Goal: Task Accomplishment & Management: Complete application form

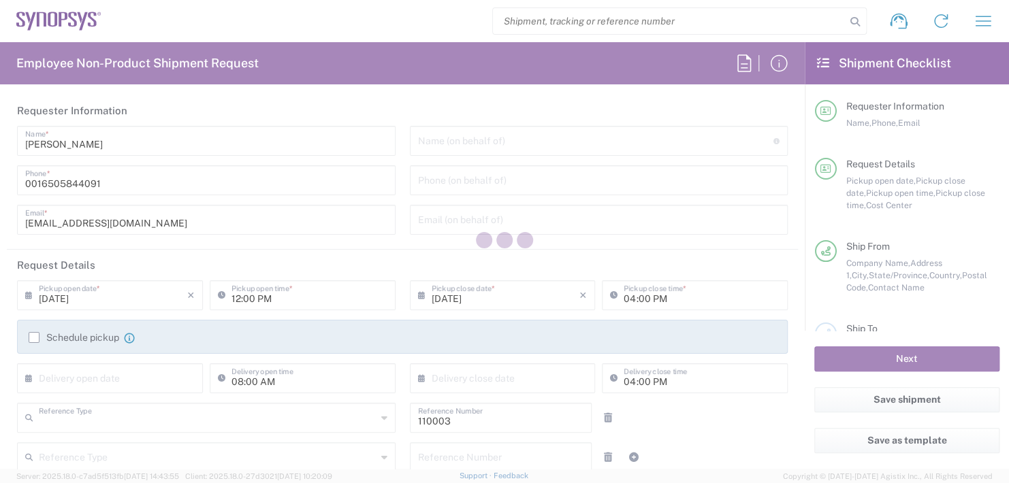
type input "Department"
type input "US01, FAC, MV/SV Fac 110003"
type input "[US_STATE]"
type input "[GEOGRAPHIC_DATA]"
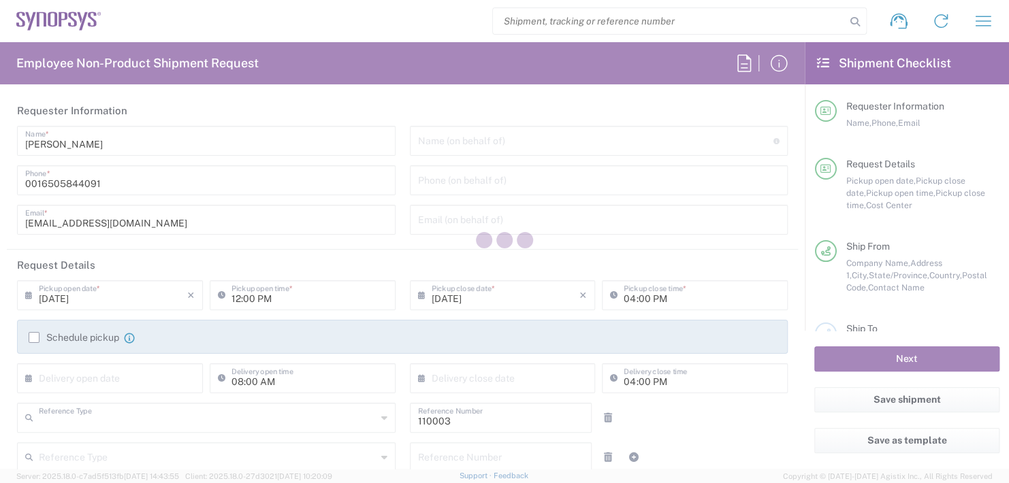
type input "Delivered at Place"
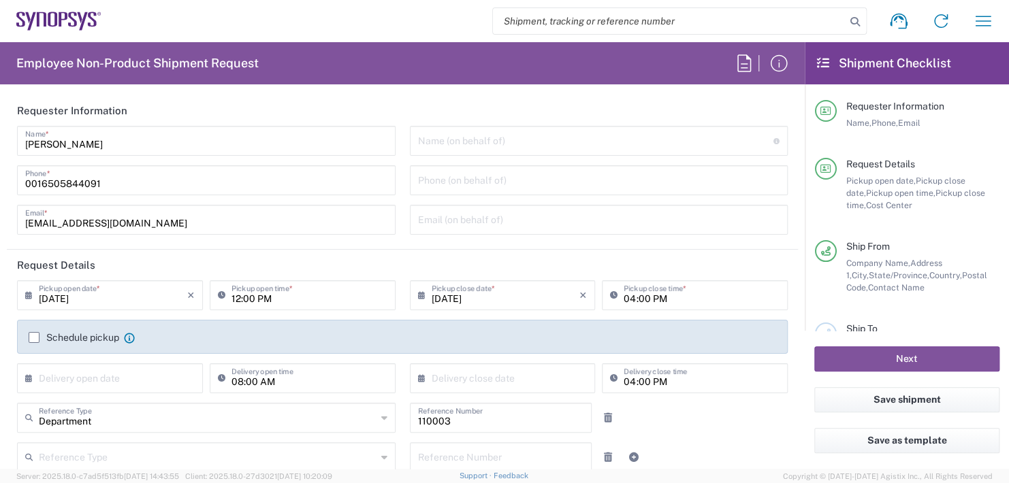
type input "Headquarters USSV"
click at [464, 141] on input "text" at bounding box center [596, 140] width 356 height 24
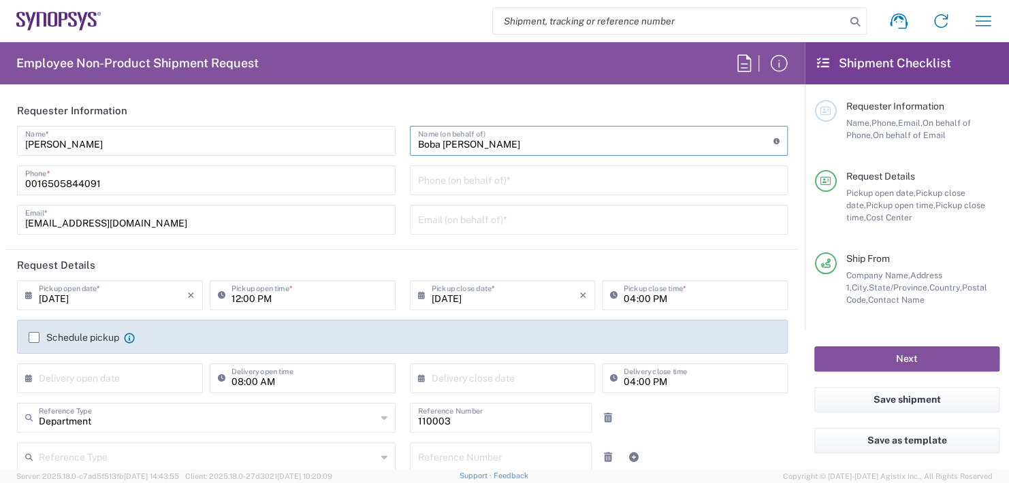
scroll to position [68, 0]
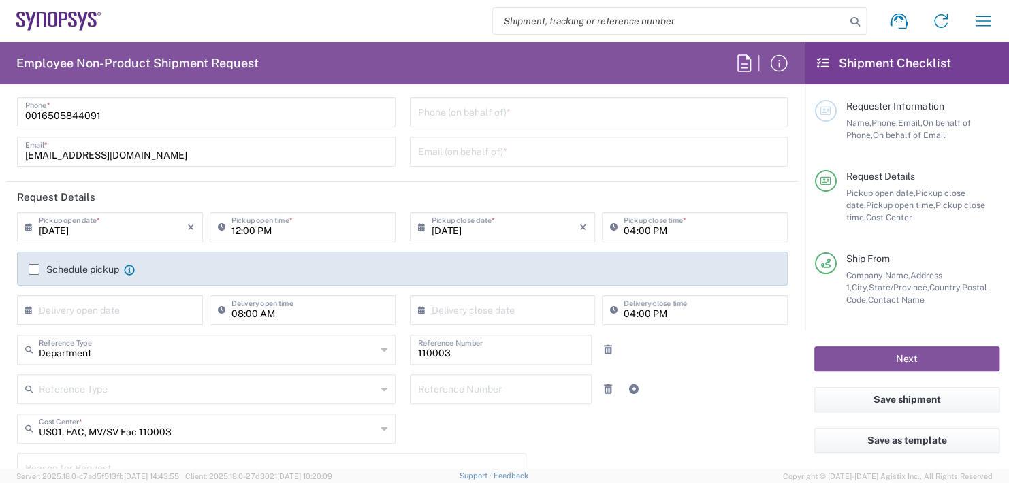
type input "Boba [PERSON_NAME]"
click at [280, 230] on input "12:00 PM" at bounding box center [309, 226] width 156 height 24
click at [281, 230] on input ":00 PM" at bounding box center [309, 226] width 156 height 24
type input ":"
type input "02:30 PM"
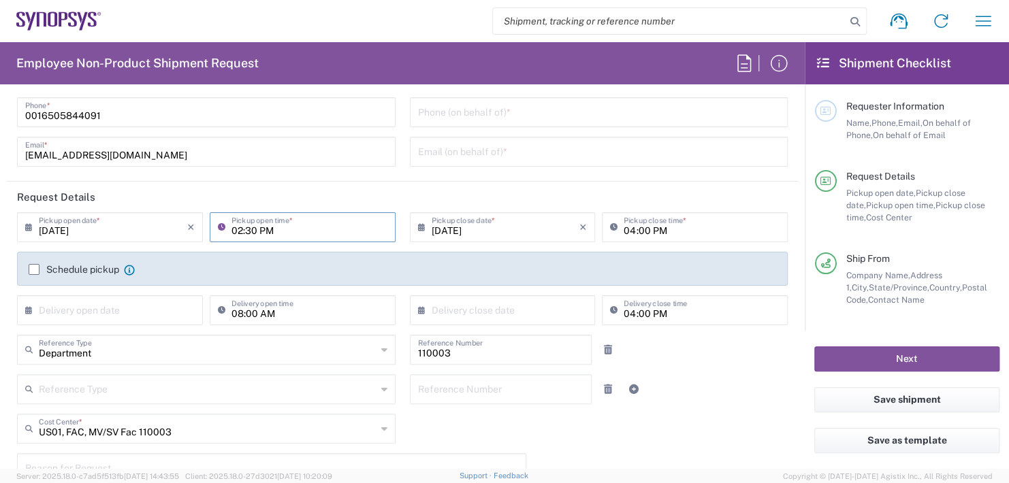
click at [673, 225] on input "04:00 PM" at bounding box center [701, 226] width 156 height 24
click at [673, 222] on input "04:00 PM" at bounding box center [701, 226] width 156 height 24
type input "0"
type input "02:30 PM"
type input "[EMAIL_ADDRESS][DOMAIN_NAME]"
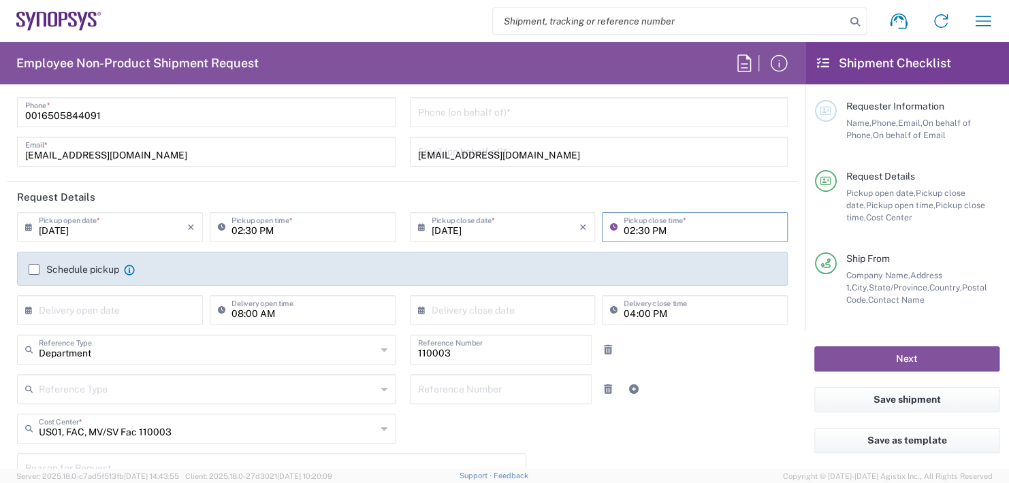
type input "Suite 302B"
type input "[PERSON_NAME] Fargo Bank Lockbox"
type input "[STREET_ADDRESS]"
type input "El Monte,"
type input "[US_STATE]"
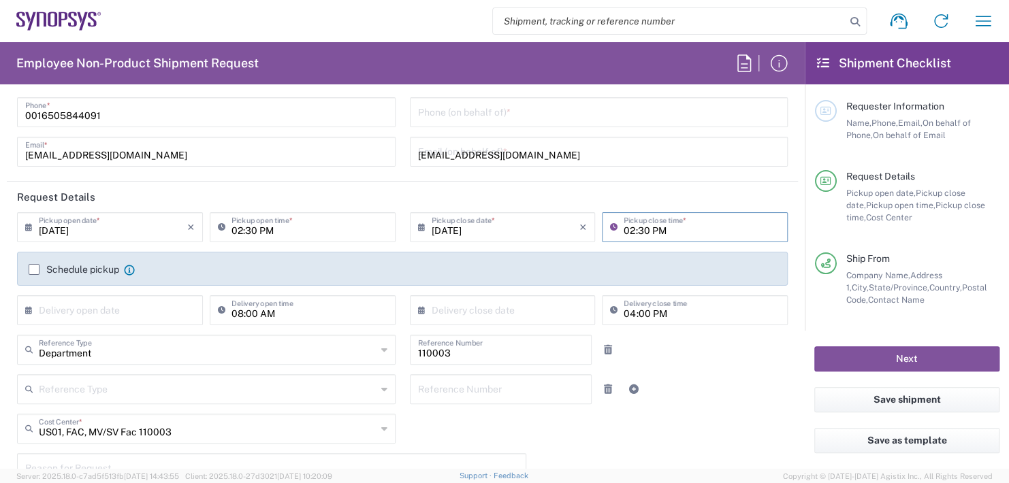
type input "91731"
type input "[PHONE_NUMBER]"
type input "[EMAIL_ADDRESS][DOMAIN_NAME]"
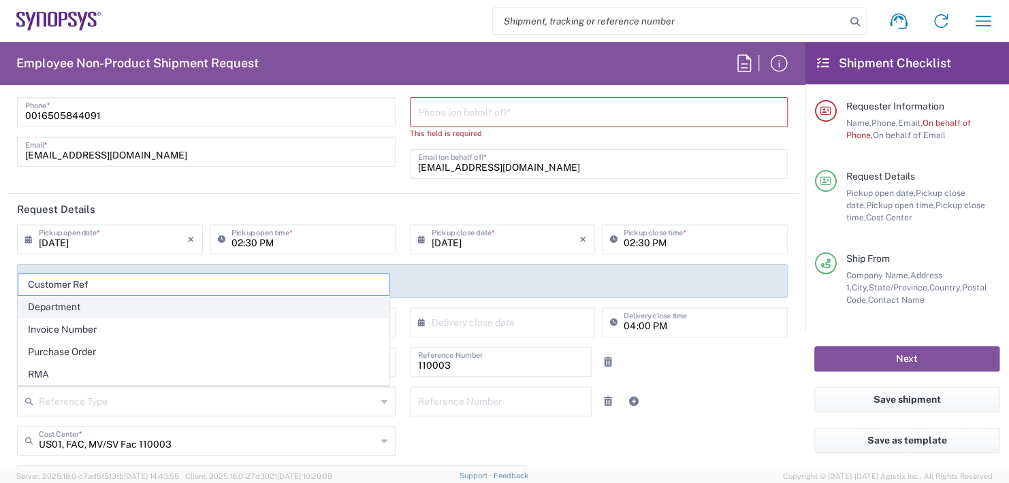
click at [85, 310] on span "Department" at bounding box center [203, 307] width 370 height 21
type input "Department"
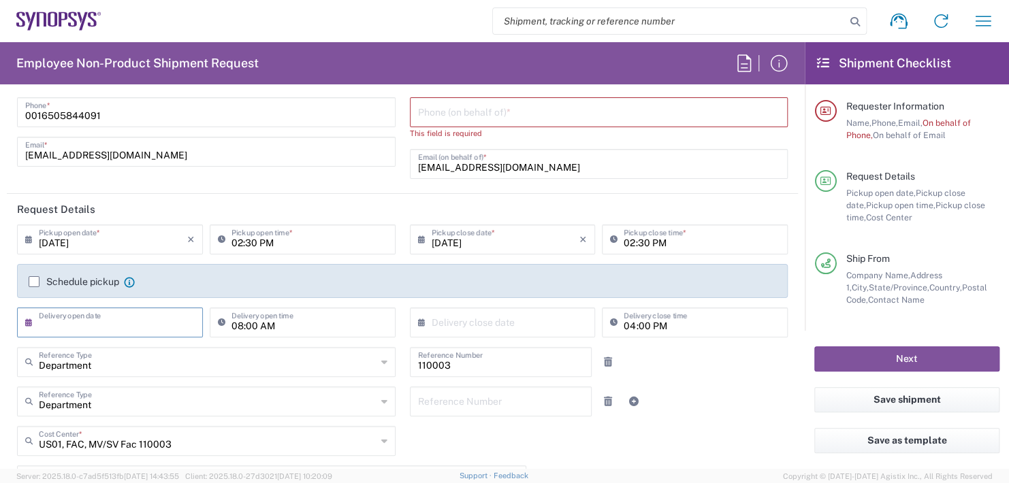
click at [76, 317] on input "text" at bounding box center [113, 322] width 148 height 24
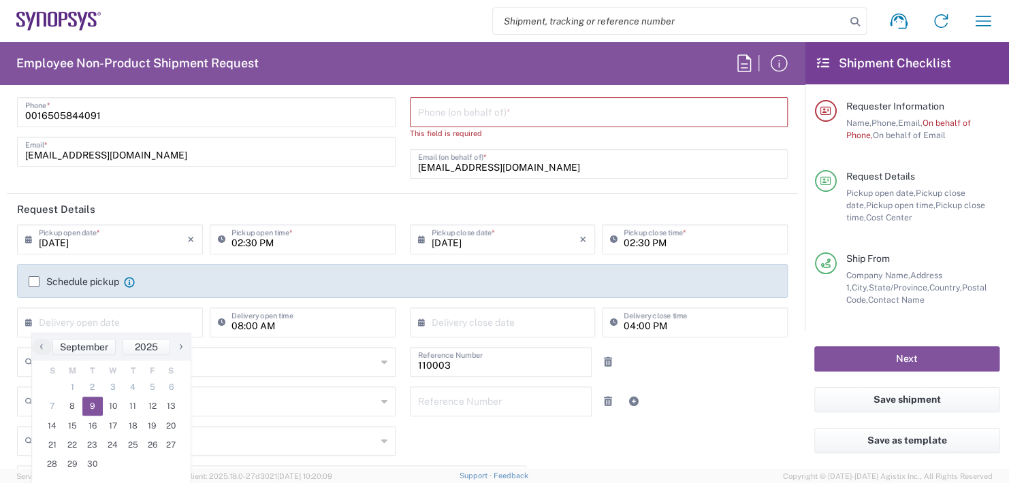
click at [89, 406] on span "9" at bounding box center [92, 406] width 20 height 19
type input "[DATE]"
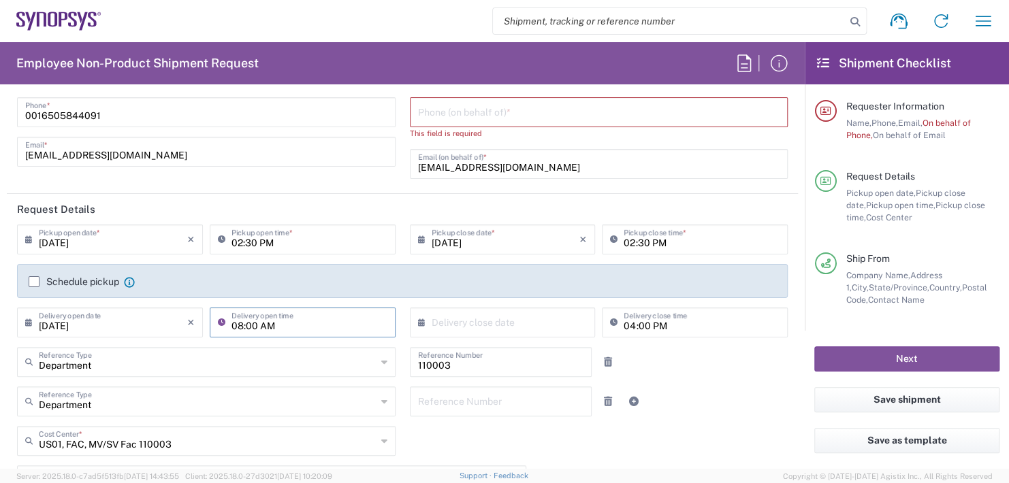
click at [289, 325] on input "08:00 AM" at bounding box center [309, 322] width 156 height 24
click at [289, 324] on input "08:00 AM" at bounding box center [309, 322] width 156 height 24
click at [289, 324] on input ":00 AM" at bounding box center [309, 322] width 156 height 24
type input ":"
type input "11:00 AM"
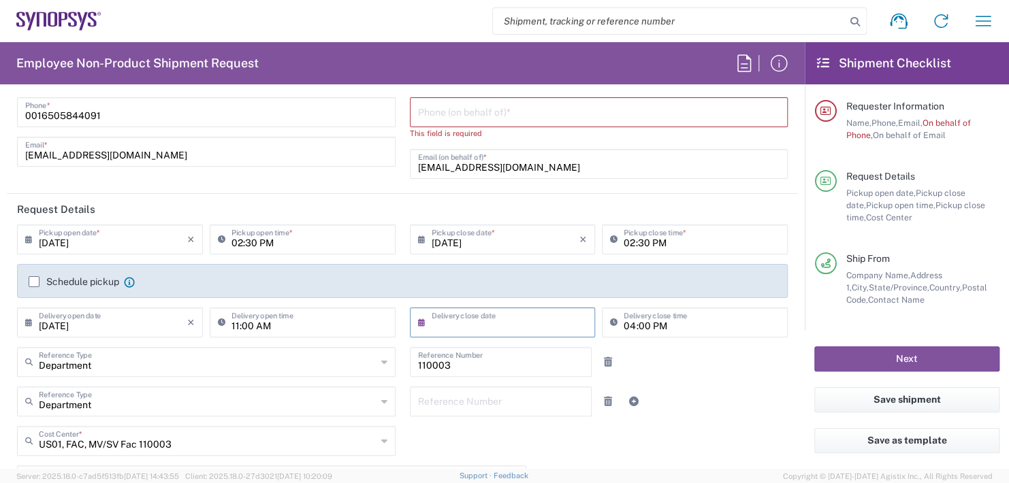
click at [477, 316] on input "text" at bounding box center [506, 322] width 148 height 24
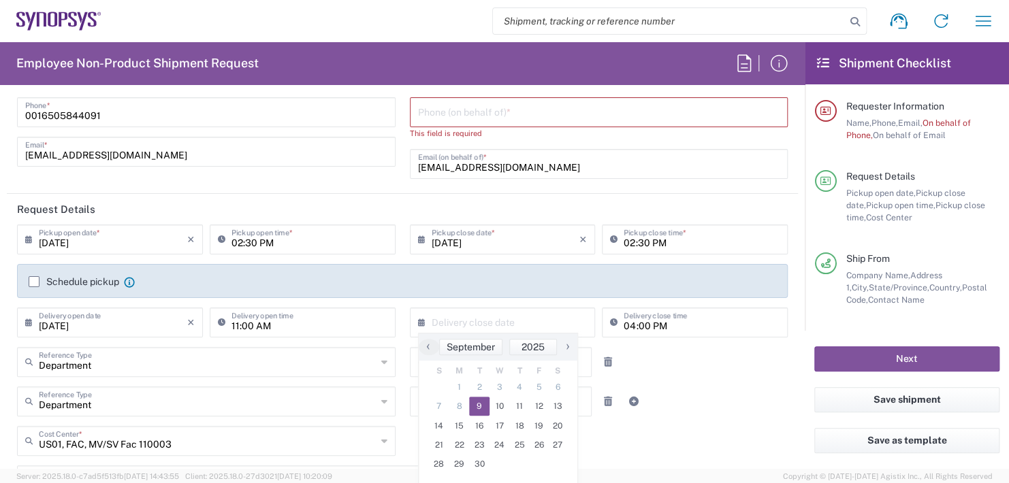
click at [476, 402] on span "9" at bounding box center [479, 406] width 20 height 19
type input "[DATE]"
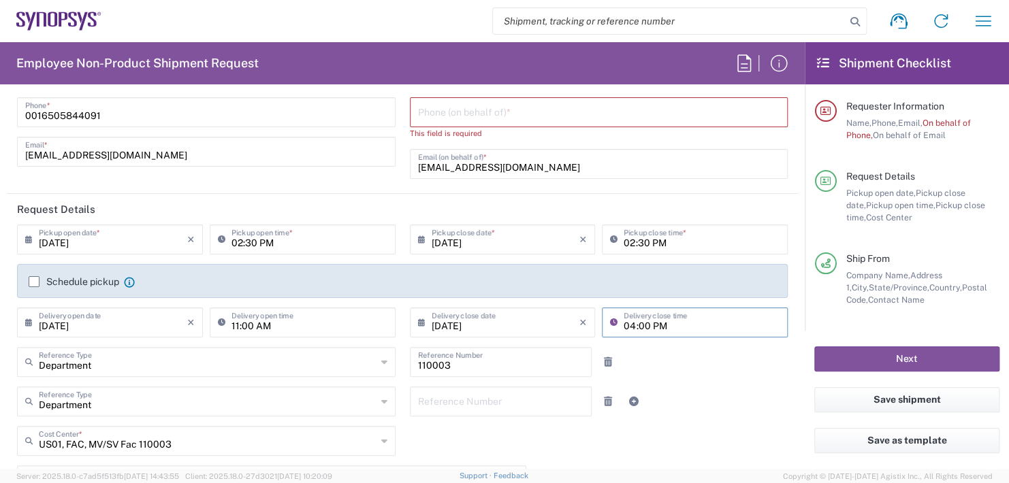
click at [664, 323] on input "04:00 PM" at bounding box center [701, 322] width 156 height 24
type input "0"
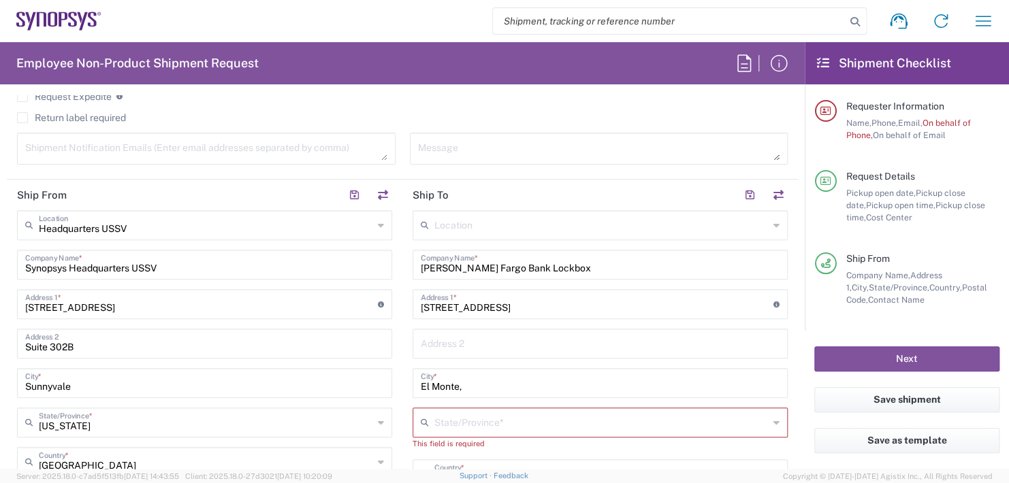
scroll to position [681, 0]
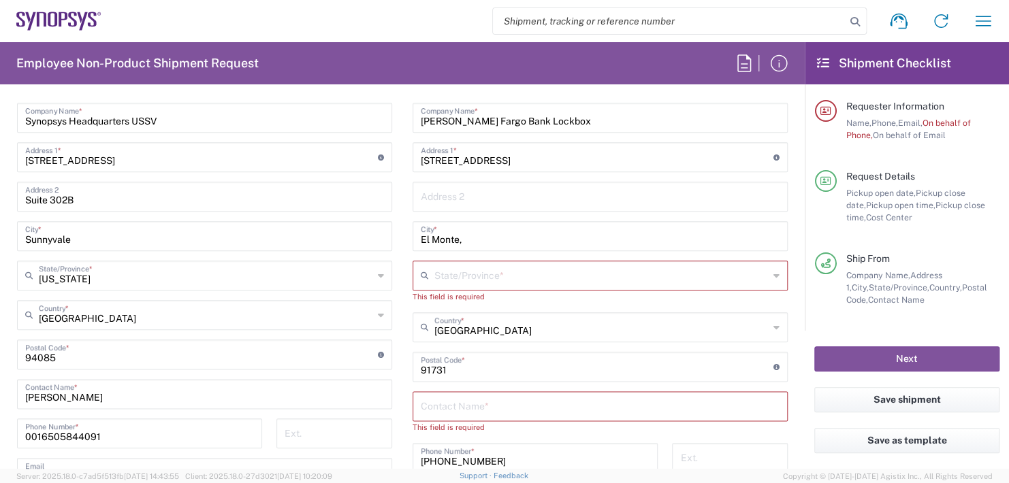
type input "11:00 AM"
click at [439, 269] on input "text" at bounding box center [601, 275] width 334 height 24
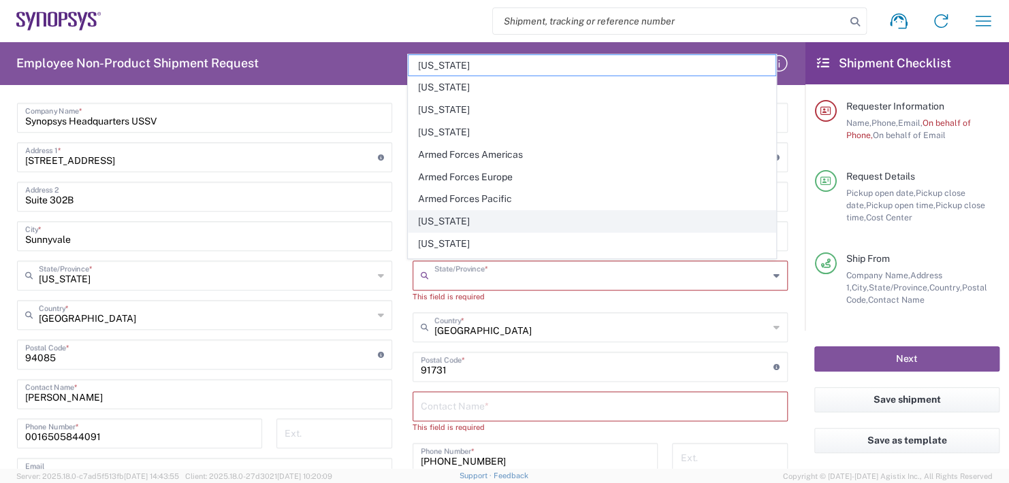
click at [442, 222] on span "[US_STATE]" at bounding box center [591, 221] width 367 height 21
type input "[US_STATE]"
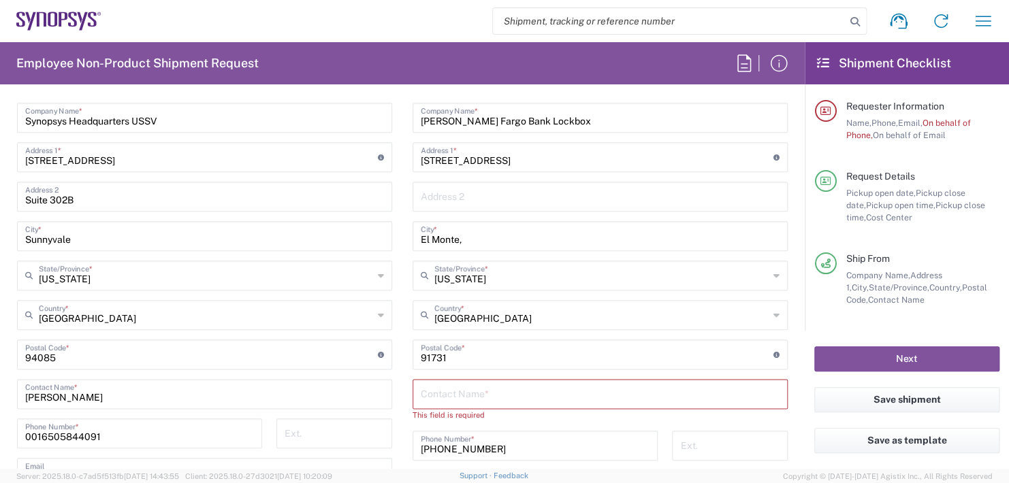
click at [440, 398] on input "text" at bounding box center [600, 393] width 359 height 24
click at [525, 389] on input "Synopsys In., 34175612" at bounding box center [600, 393] width 359 height 24
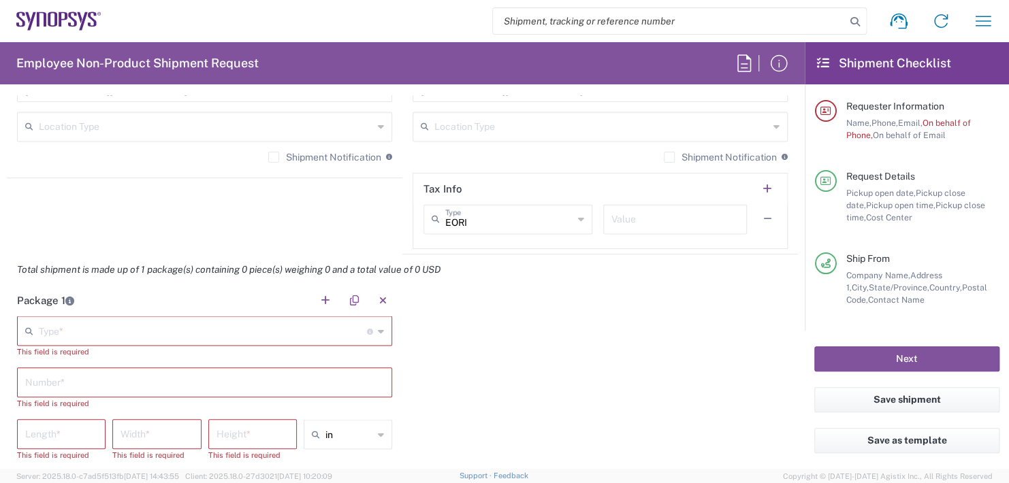
scroll to position [1089, 0]
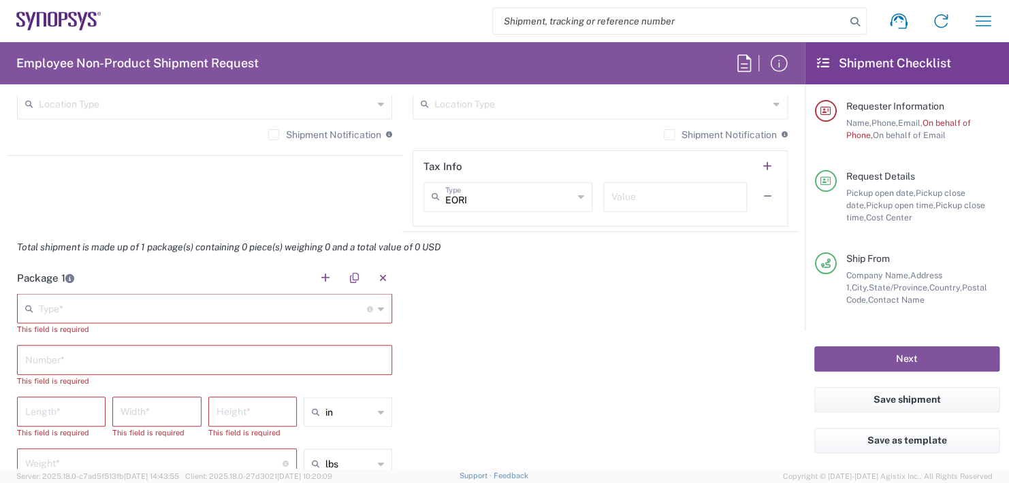
type input "Synopsys In., 3175612"
click at [71, 293] on div "Type * Material used to package goods" at bounding box center [204, 308] width 375 height 30
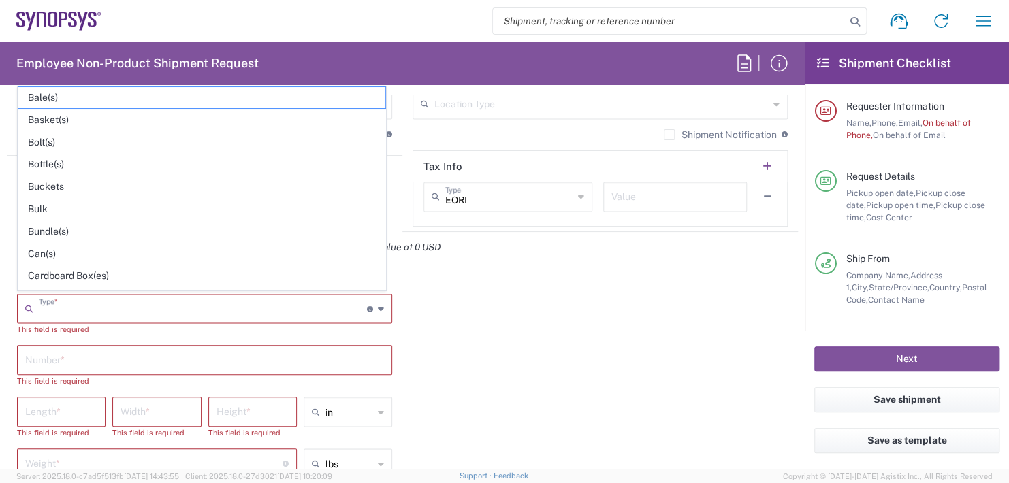
click at [69, 303] on input "text" at bounding box center [203, 307] width 328 height 24
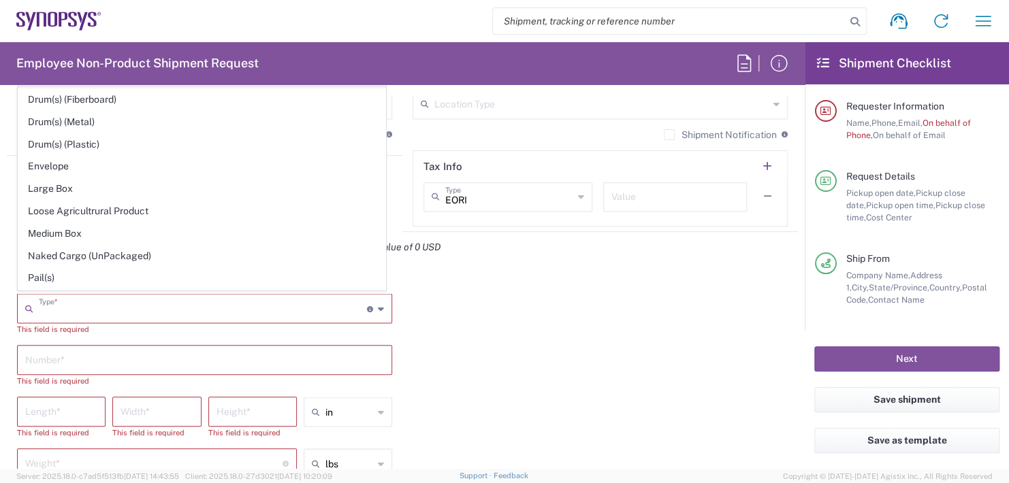
scroll to position [340, 0]
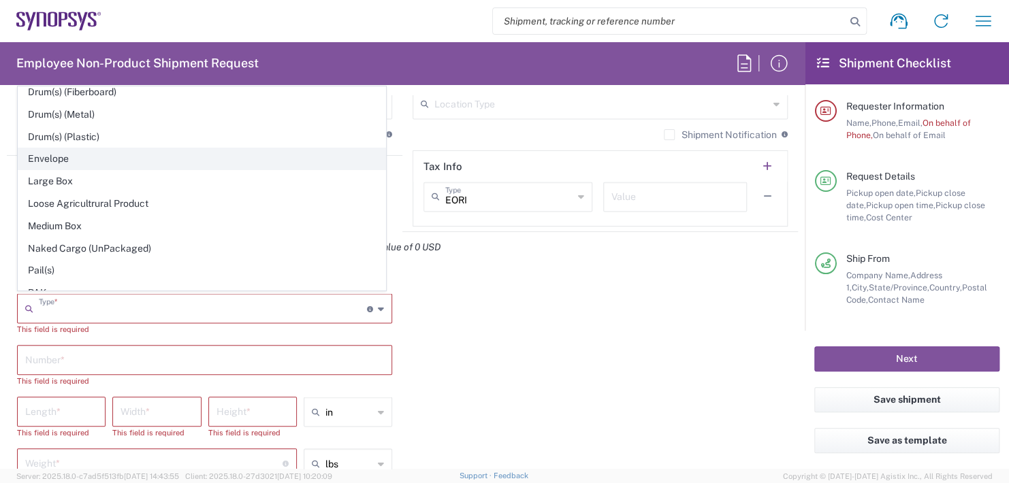
click at [47, 156] on span "Envelope" at bounding box center [201, 158] width 367 height 21
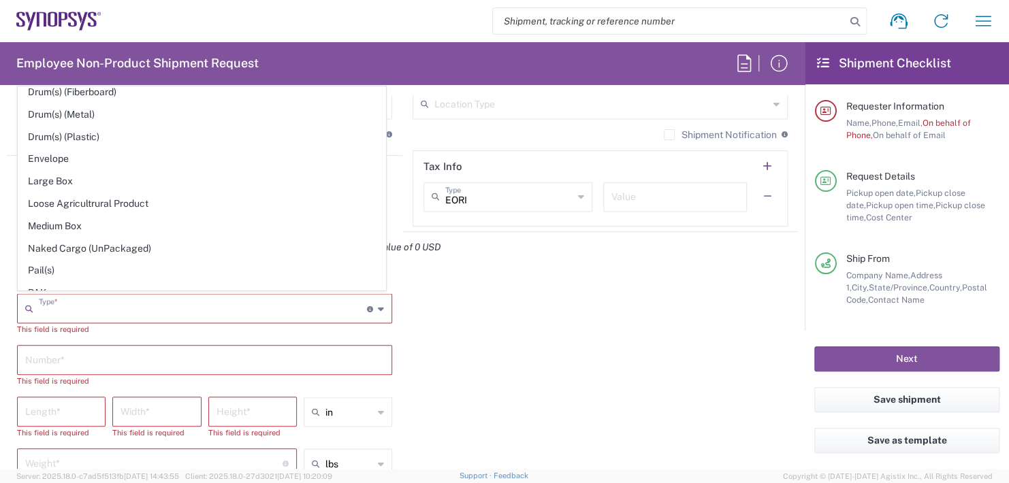
type input "Envelope"
type input "1"
type input "9.5"
type input "12.5"
type input "0.25"
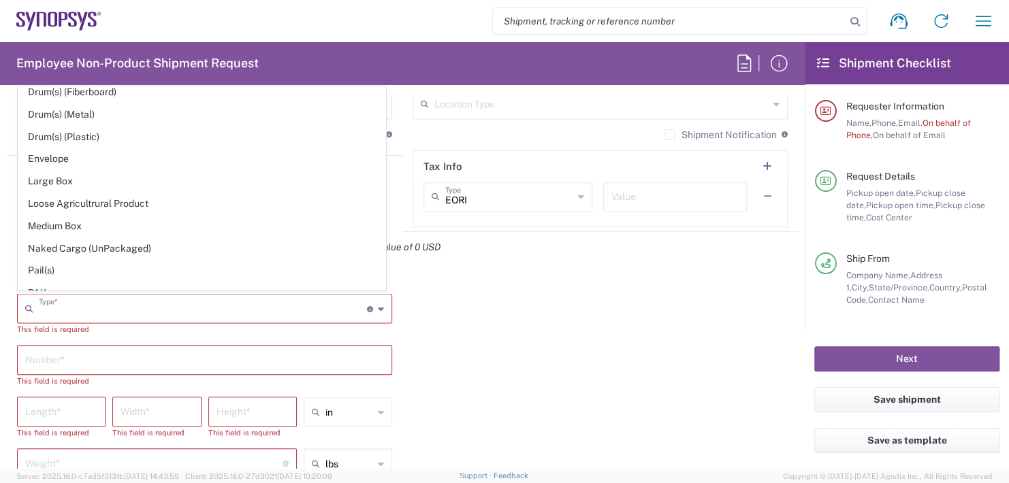
type input "1"
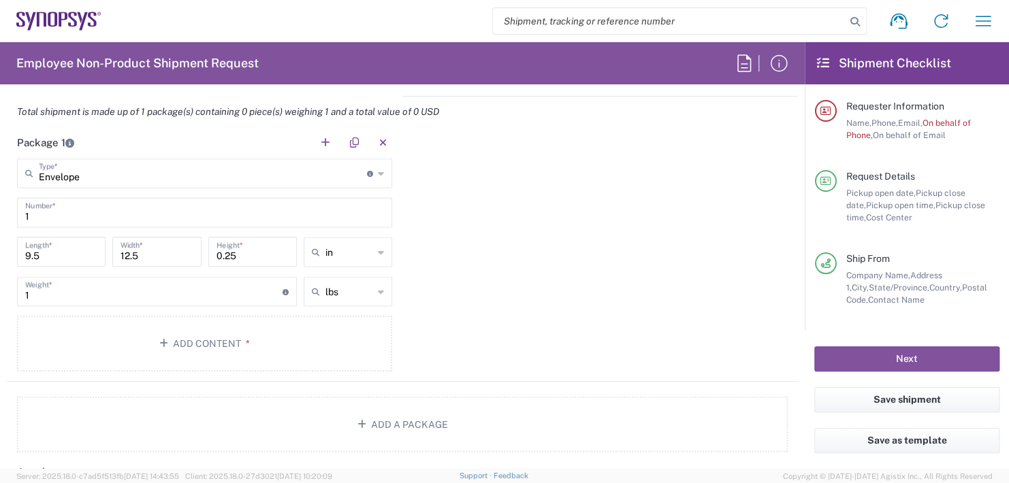
scroll to position [1225, 0]
click at [200, 342] on button "Add Content *" at bounding box center [204, 343] width 375 height 56
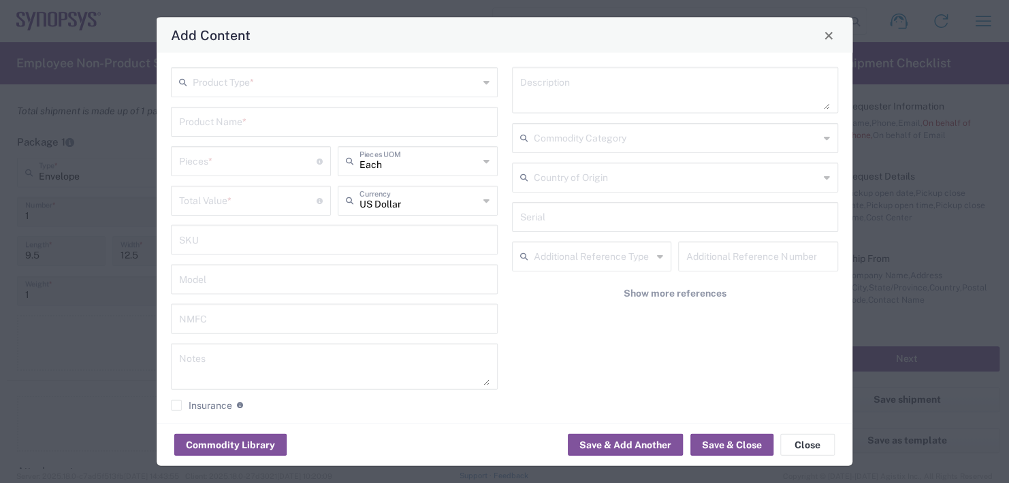
click at [252, 80] on input "text" at bounding box center [336, 81] width 286 height 24
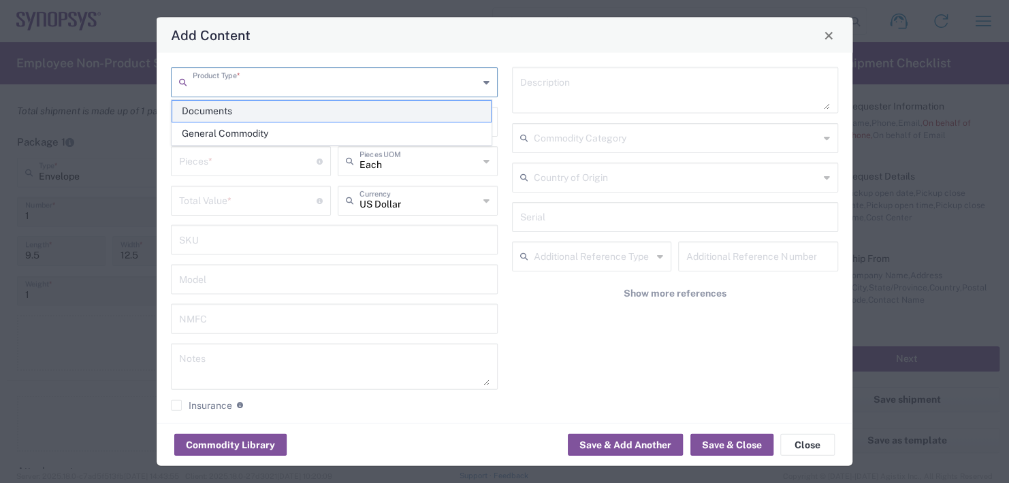
click at [197, 114] on span "Documents" at bounding box center [331, 111] width 319 height 21
type input "Documents"
type input "1"
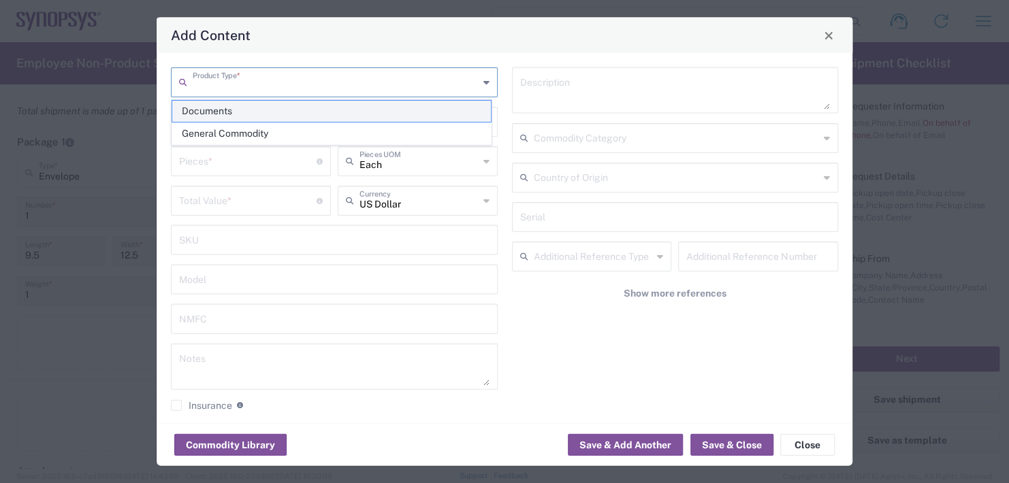
type textarea "Documents"
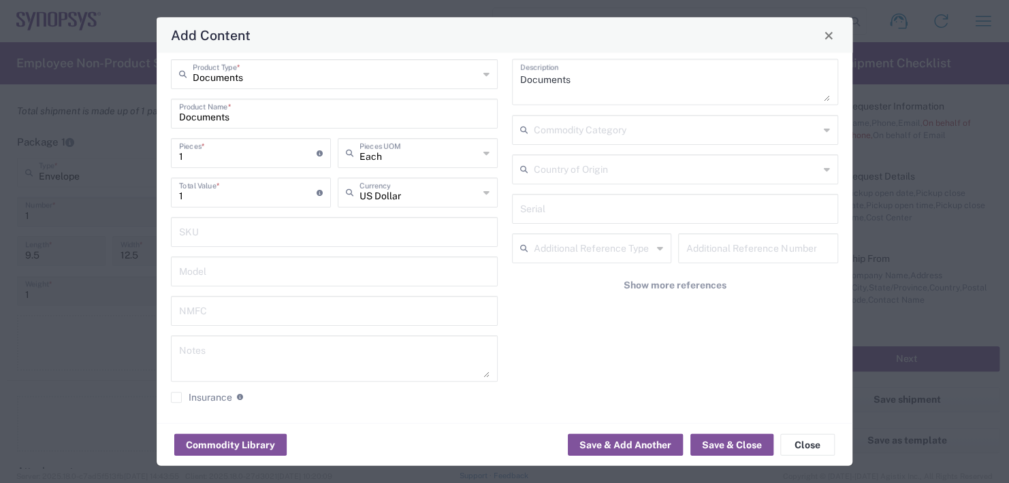
scroll to position [11, 0]
click at [733, 439] on button "Save & Close" at bounding box center [731, 445] width 83 height 22
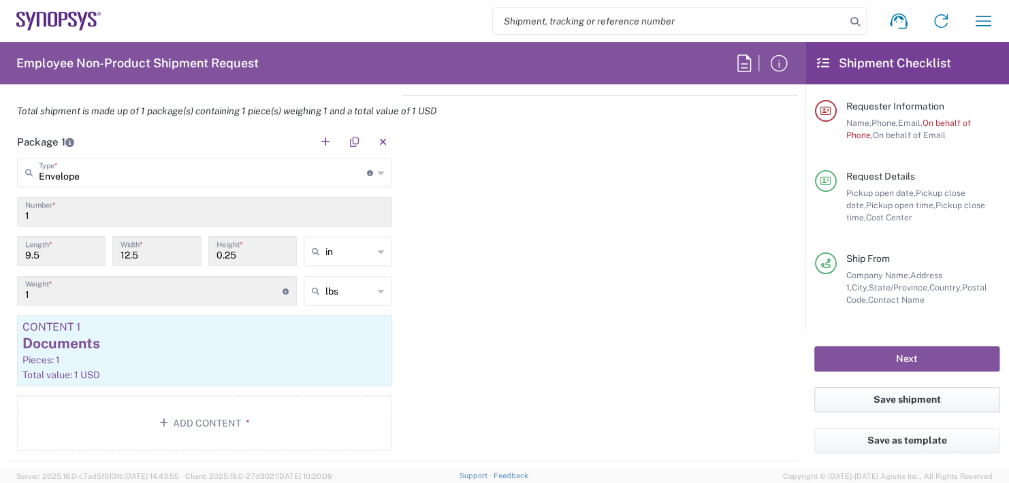
click at [875, 398] on button "Save shipment" at bounding box center [906, 399] width 185 height 25
